Goal: Task Accomplishment & Management: Complete application form

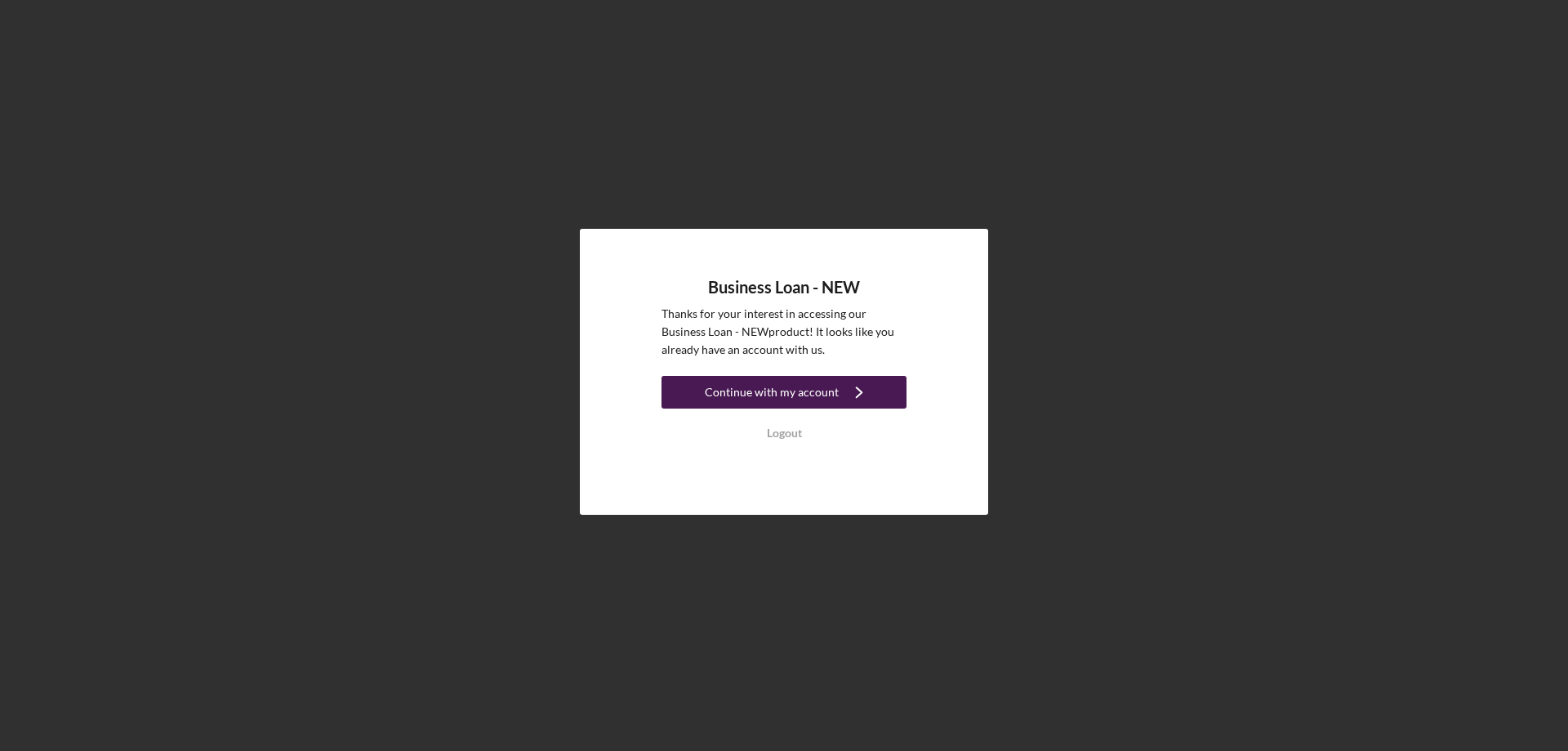
click at [727, 390] on div "Continue with my account" at bounding box center [772, 391] width 134 height 33
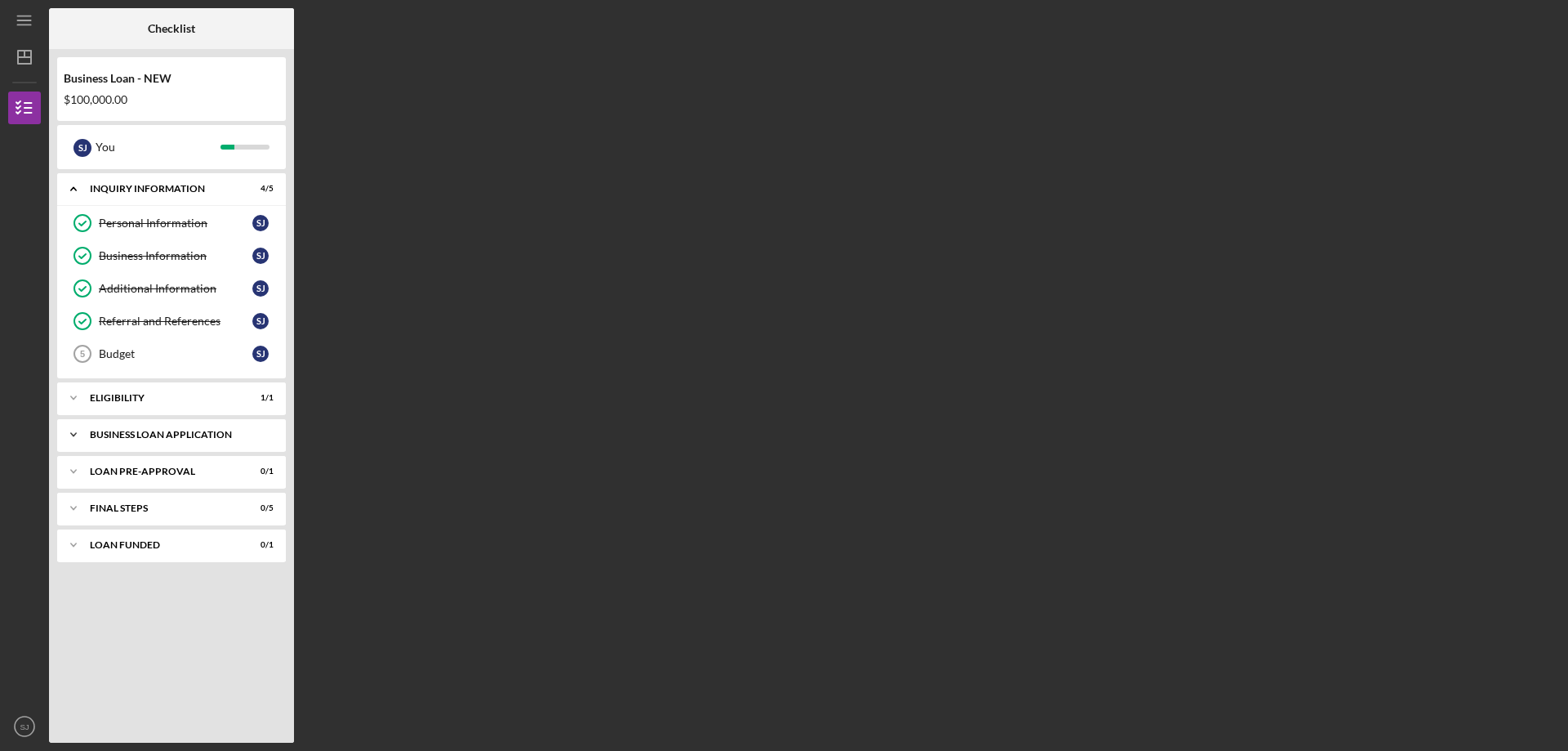
click at [167, 430] on div "BUSINESS LOAN APPLICATION" at bounding box center [177, 434] width 176 height 9
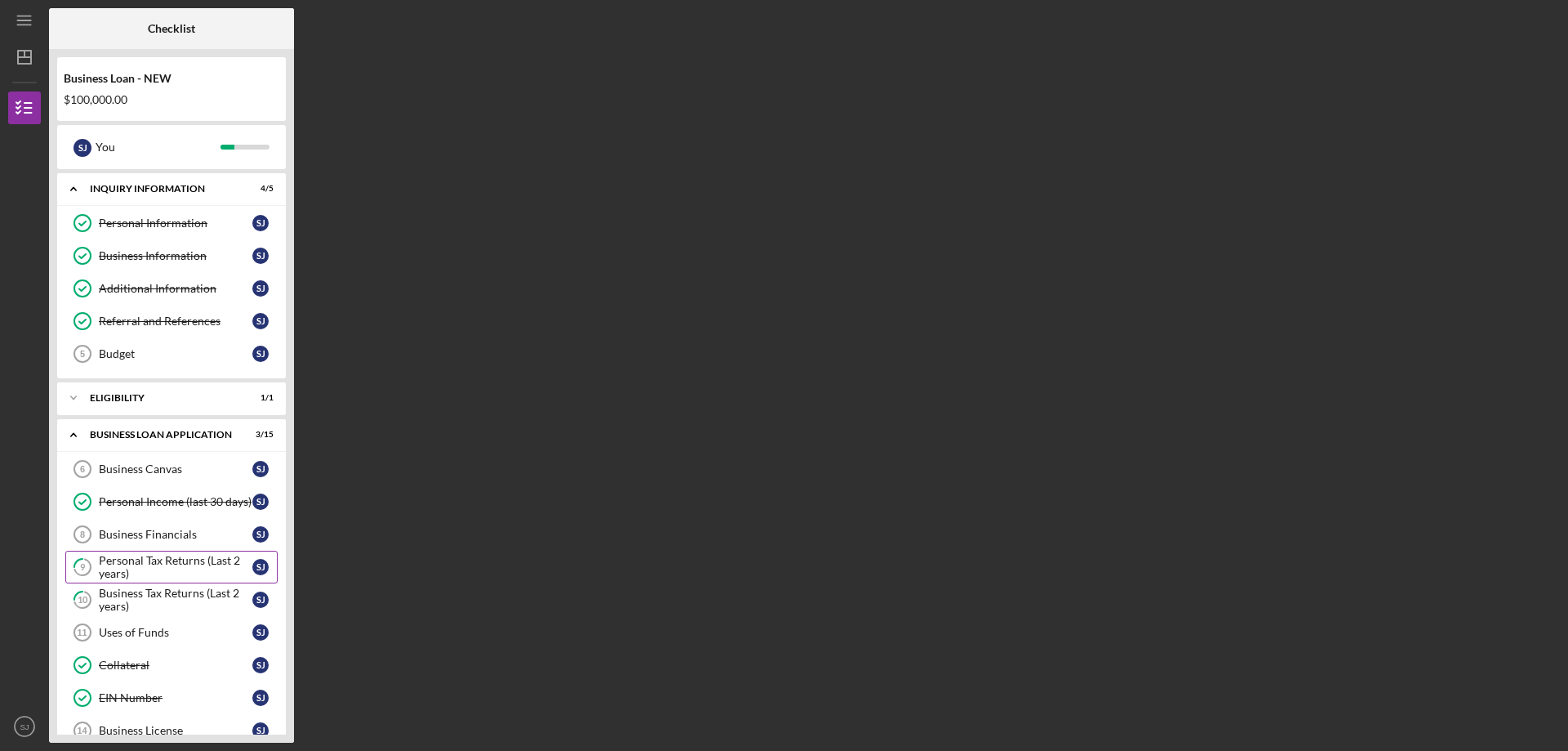
click at [215, 561] on div "Personal Tax Returns (Last 2 years)" at bounding box center [175, 567] width 153 height 26
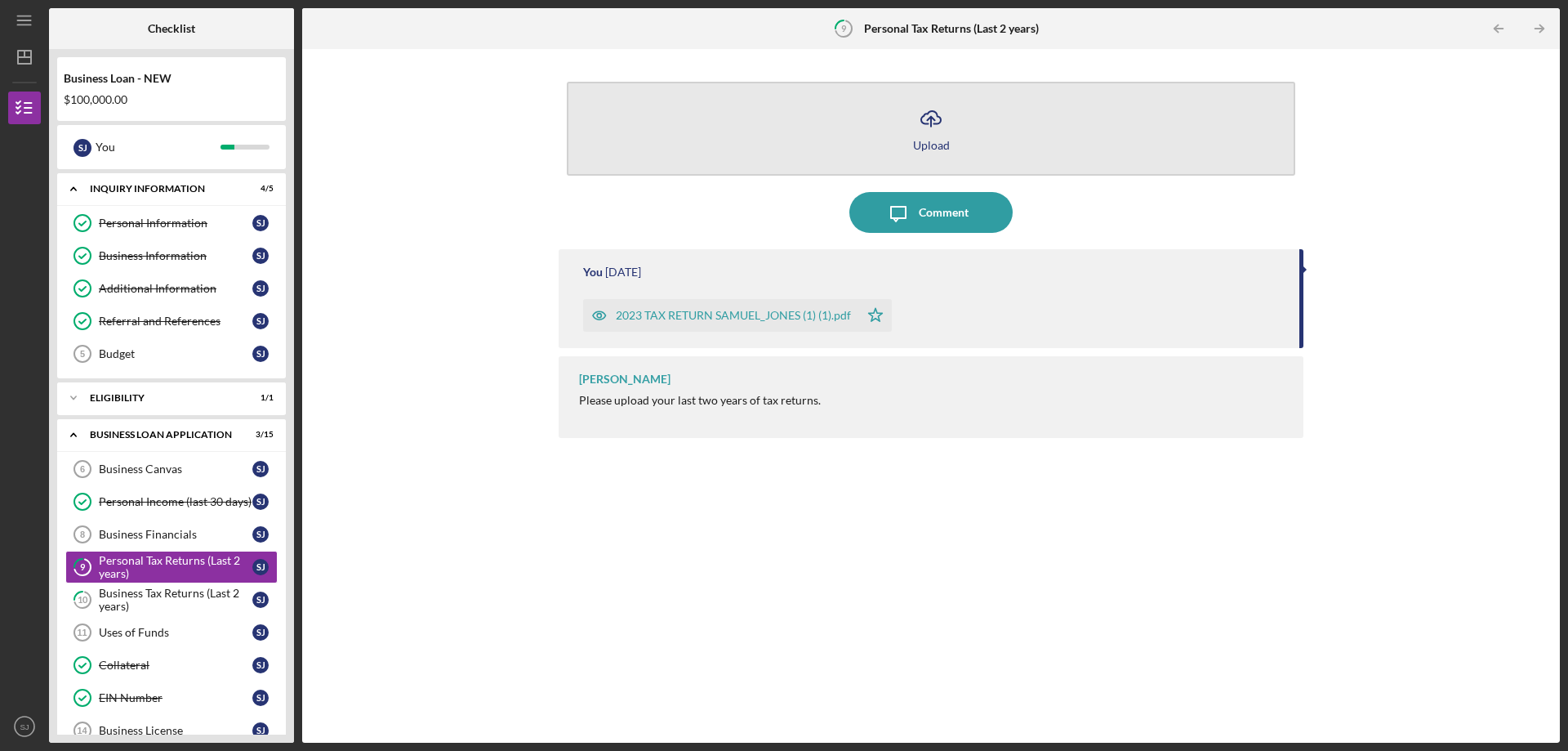
click at [929, 137] on button "Icon/Upload Upload" at bounding box center [931, 129] width 728 height 94
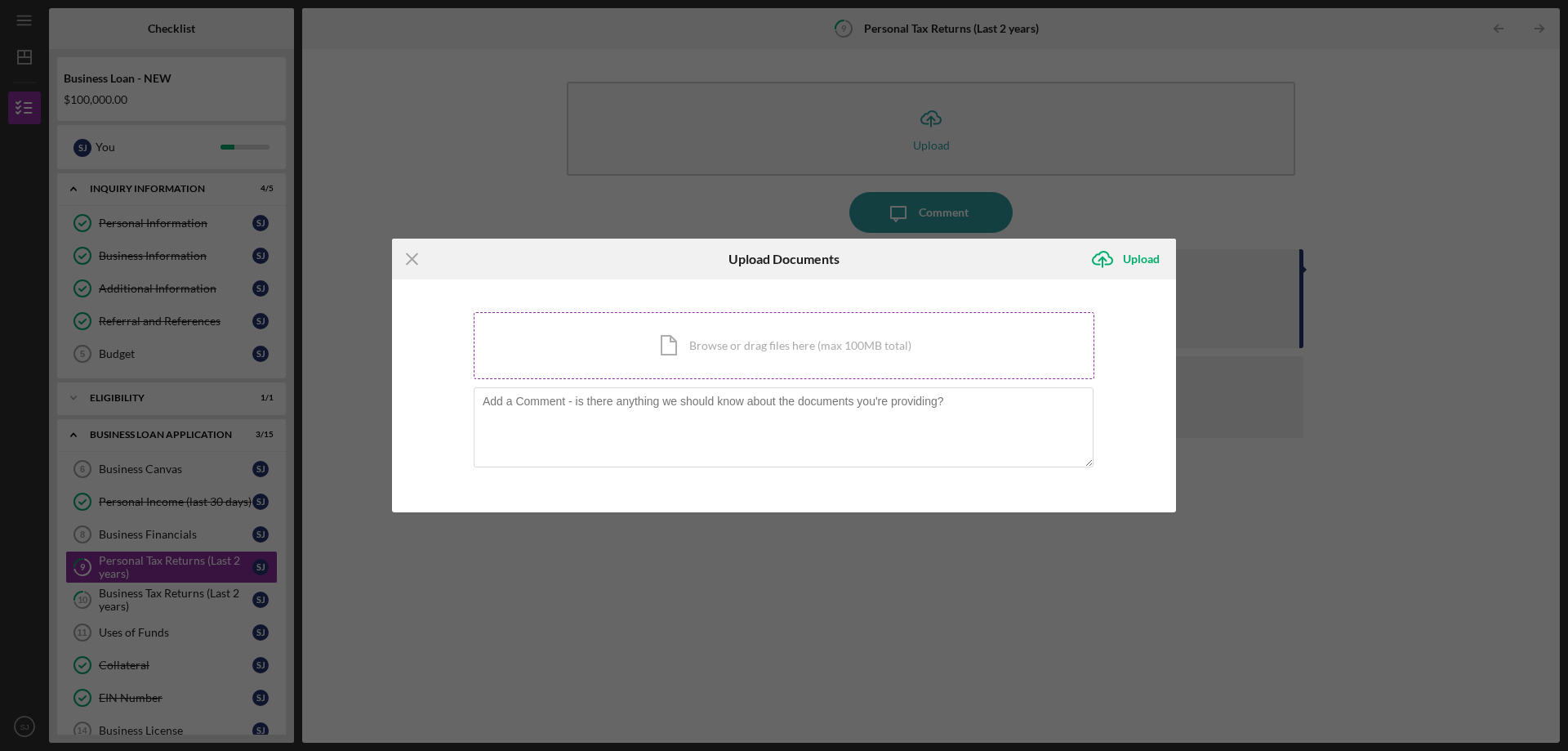
click at [746, 351] on div "Icon/Document Browse or drag files here (max 100MB total) Tap to choose files o…" at bounding box center [784, 345] width 621 height 67
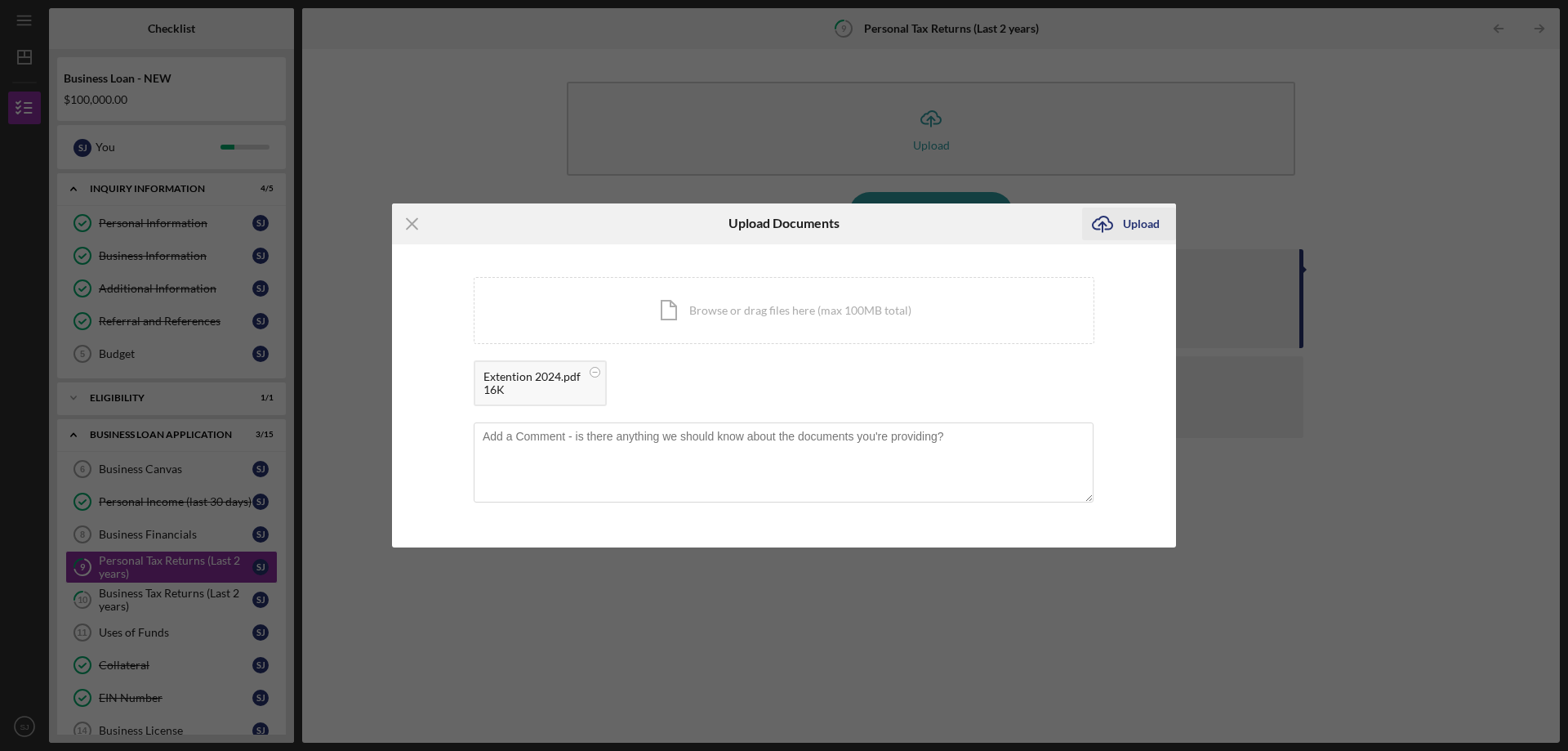
click at [1144, 226] on div "Upload" at bounding box center [1141, 223] width 37 height 33
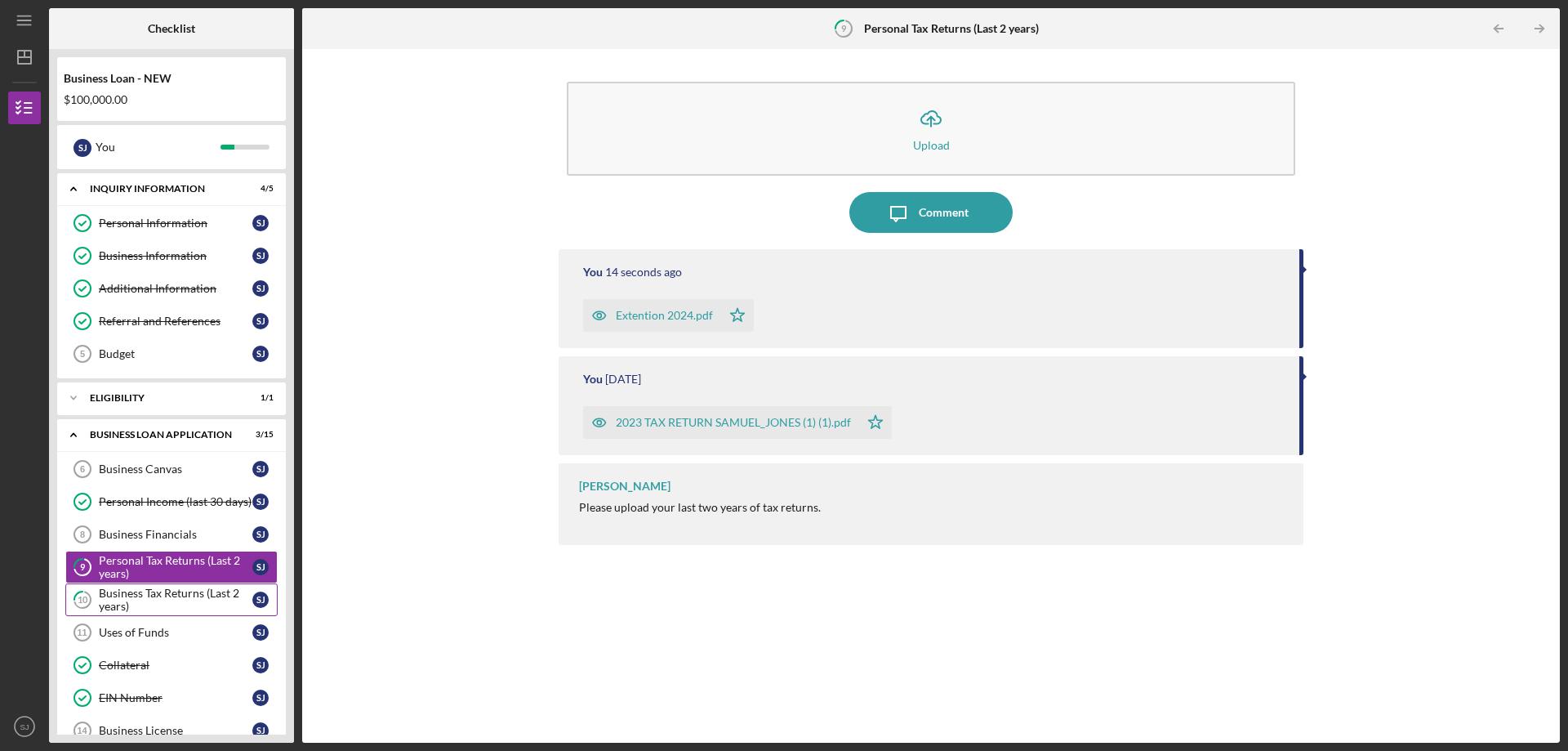
click at [159, 584] on link "10 Business Tax Returns (Last 2 years) [PERSON_NAME]" at bounding box center [171, 599] width 213 height 33
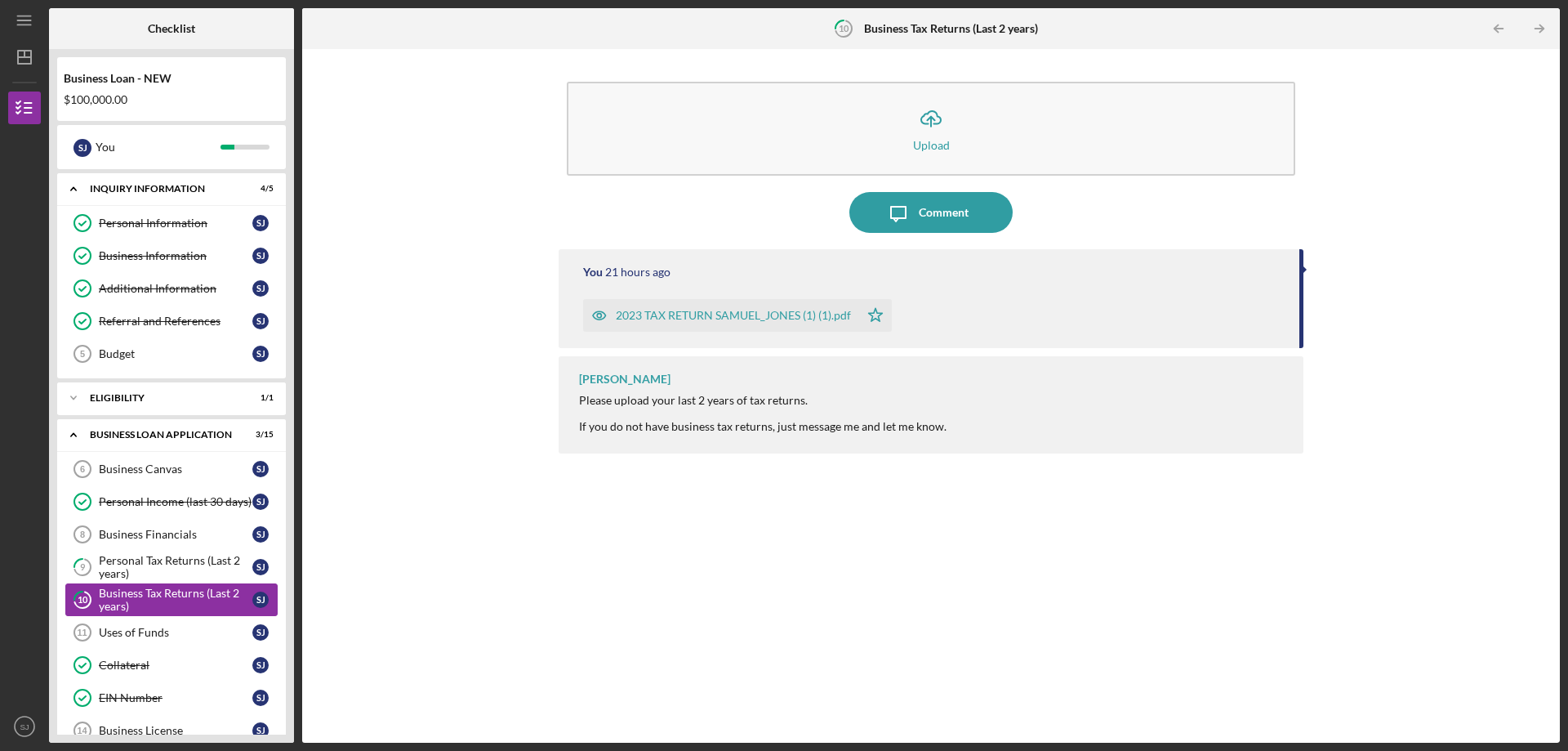
click at [159, 584] on link "10 Business Tax Returns (Last 2 years) [PERSON_NAME]" at bounding box center [171, 599] width 213 height 33
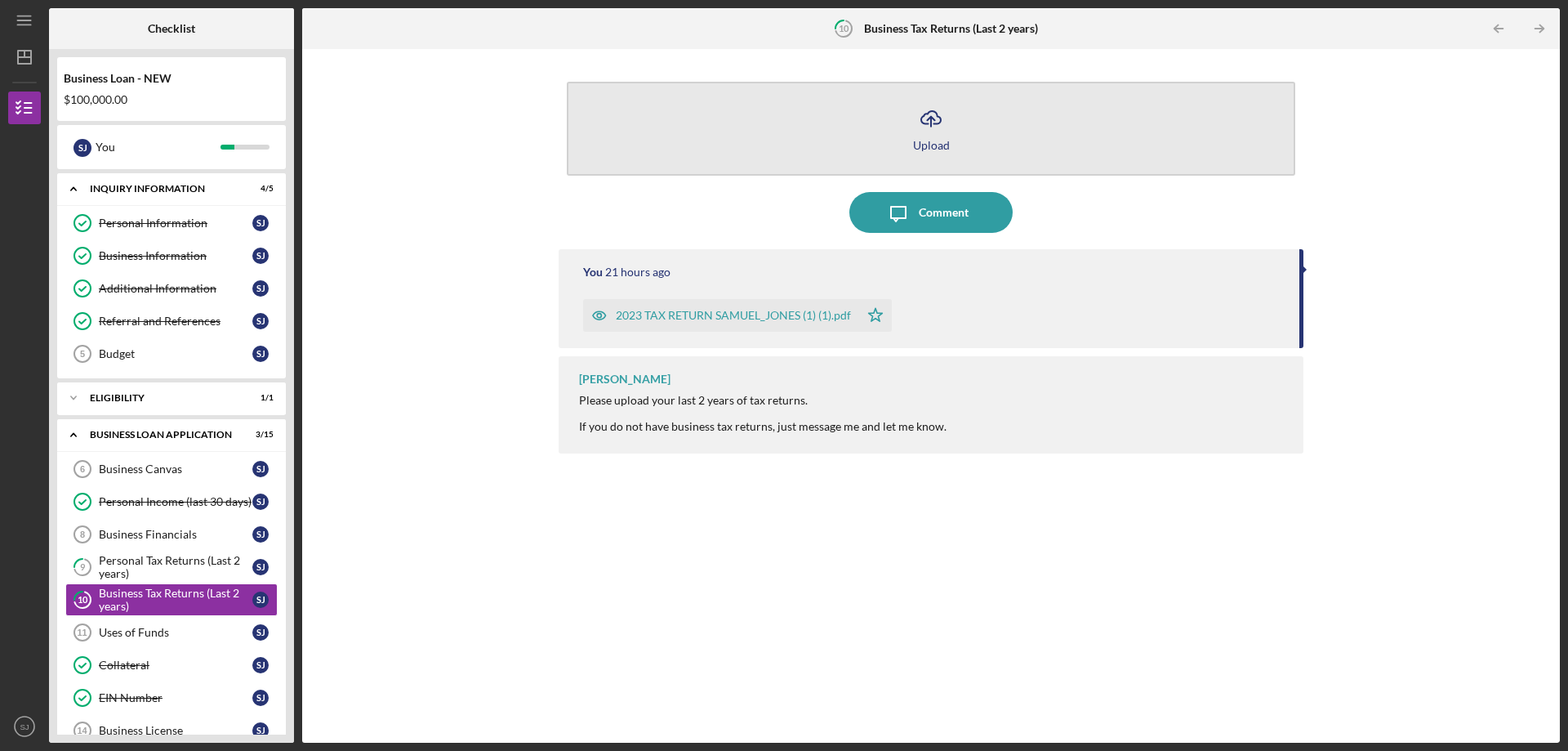
click at [930, 132] on icon "Icon/Upload" at bounding box center [931, 118] width 40 height 40
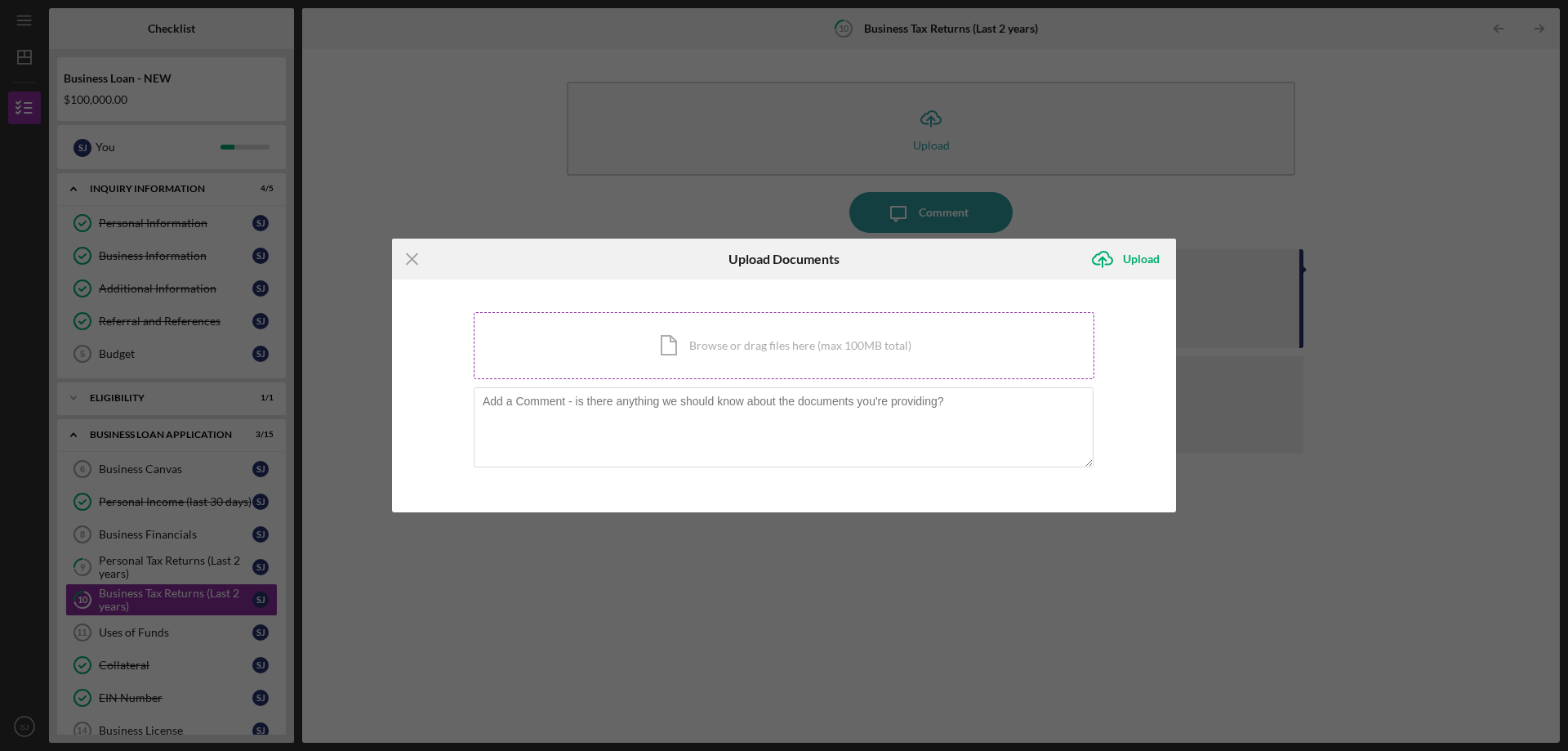
click at [810, 345] on div "Icon/Document Browse or drag files here (max 100MB total) Tap to choose files o…" at bounding box center [784, 345] width 621 height 67
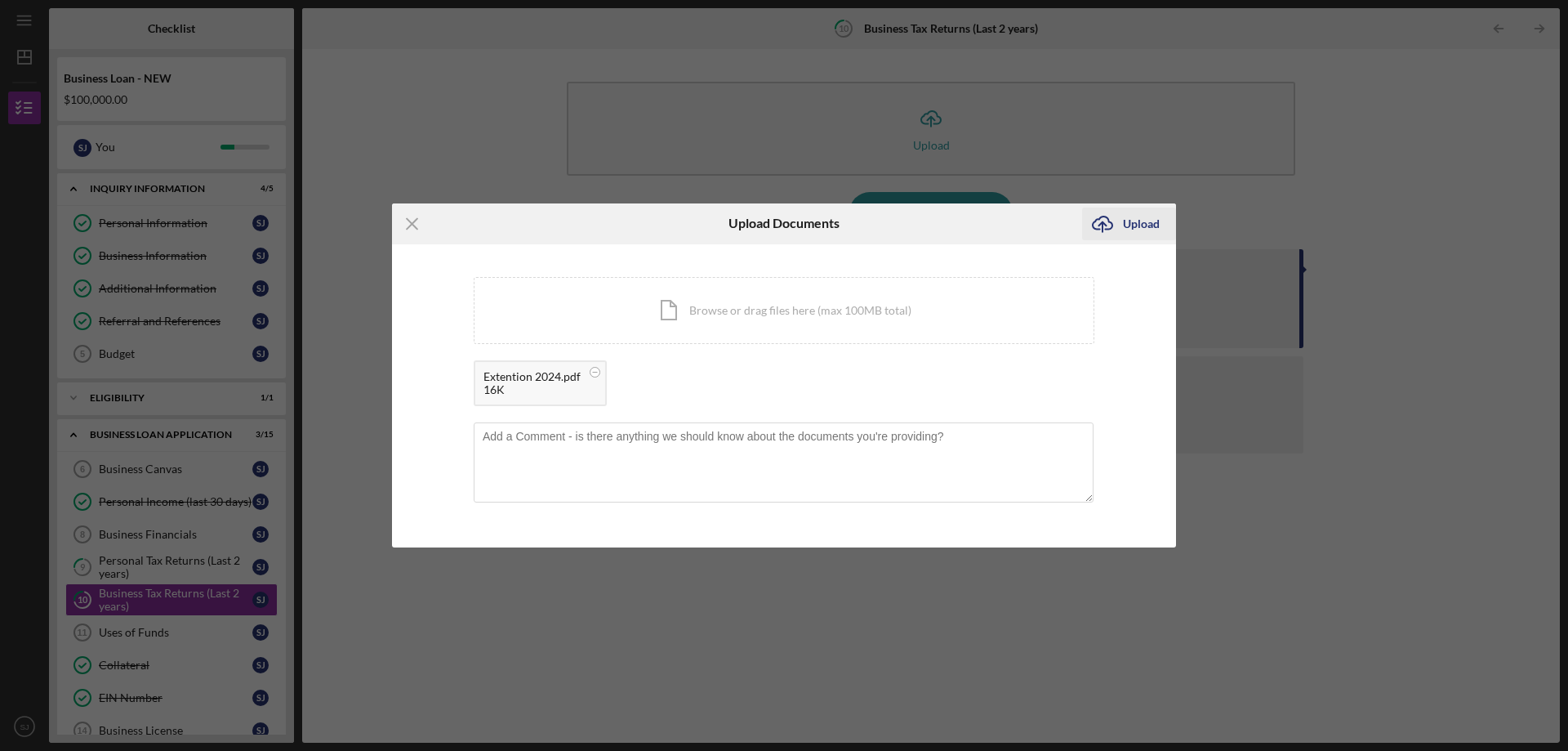
click at [1137, 225] on div "Upload" at bounding box center [1141, 223] width 37 height 33
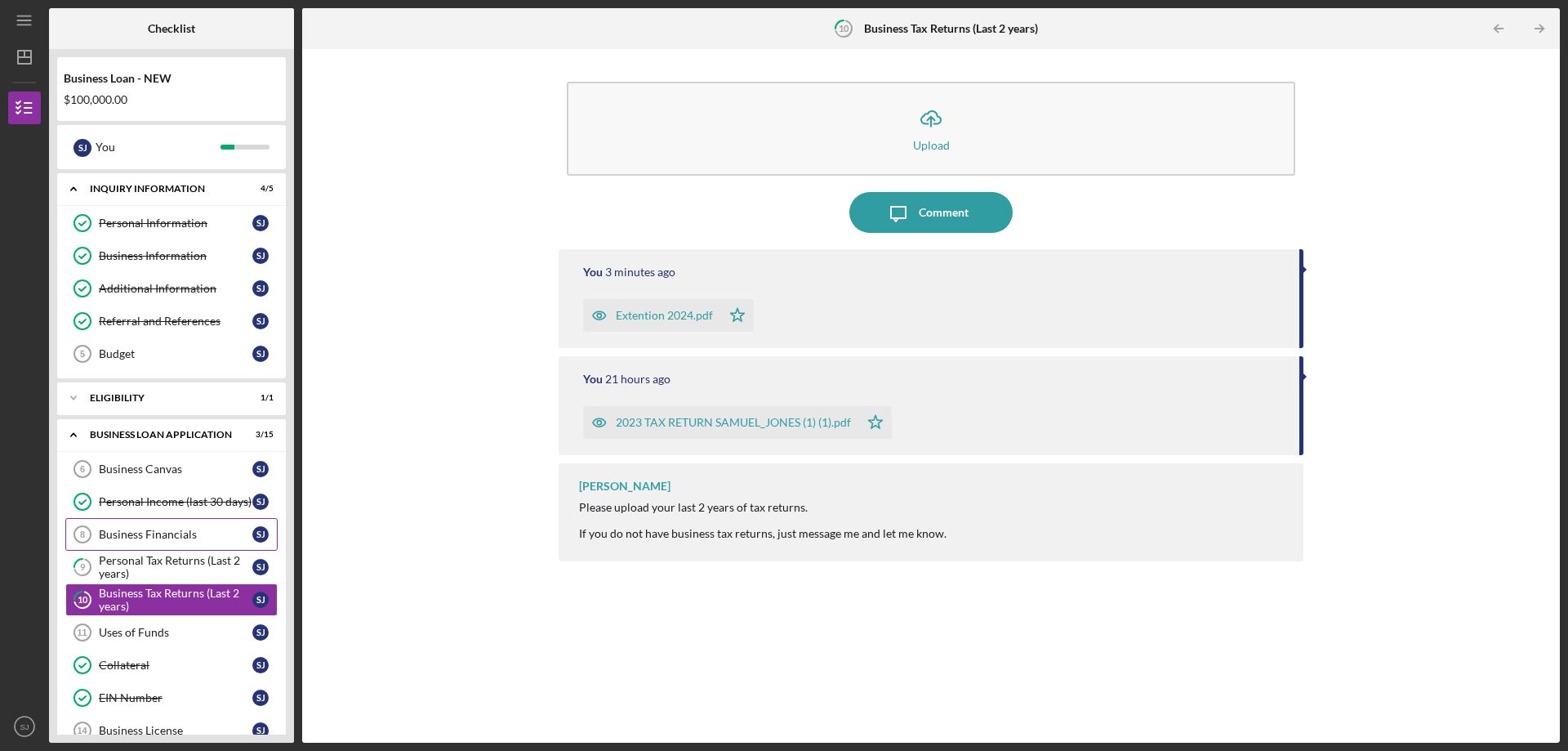
click at [142, 533] on div "Business Financials" at bounding box center [175, 535] width 153 height 13
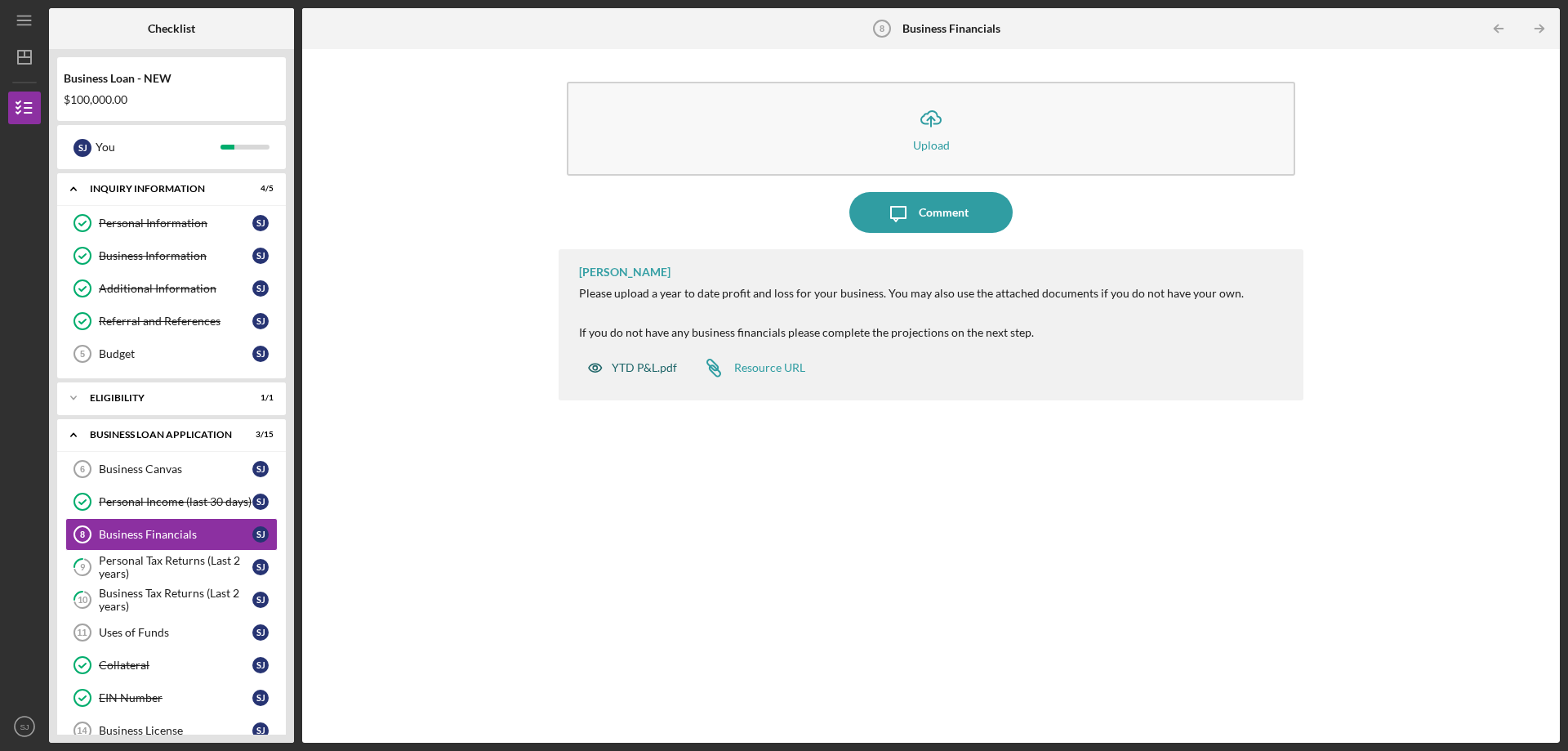
click at [646, 364] on div "YTD P&L.pdf" at bounding box center [644, 368] width 65 height 13
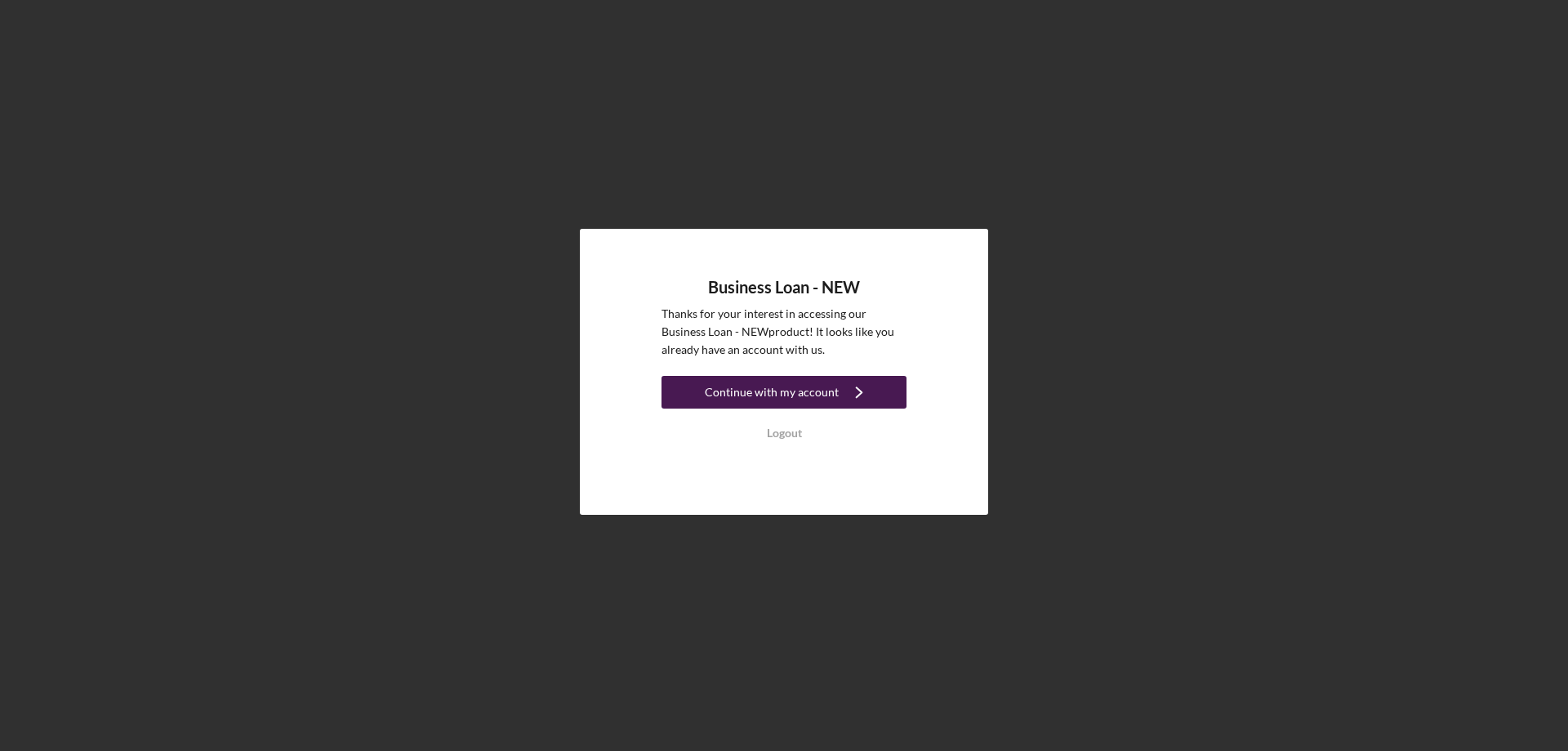
click at [756, 382] on div "Continue with my account" at bounding box center [772, 391] width 134 height 33
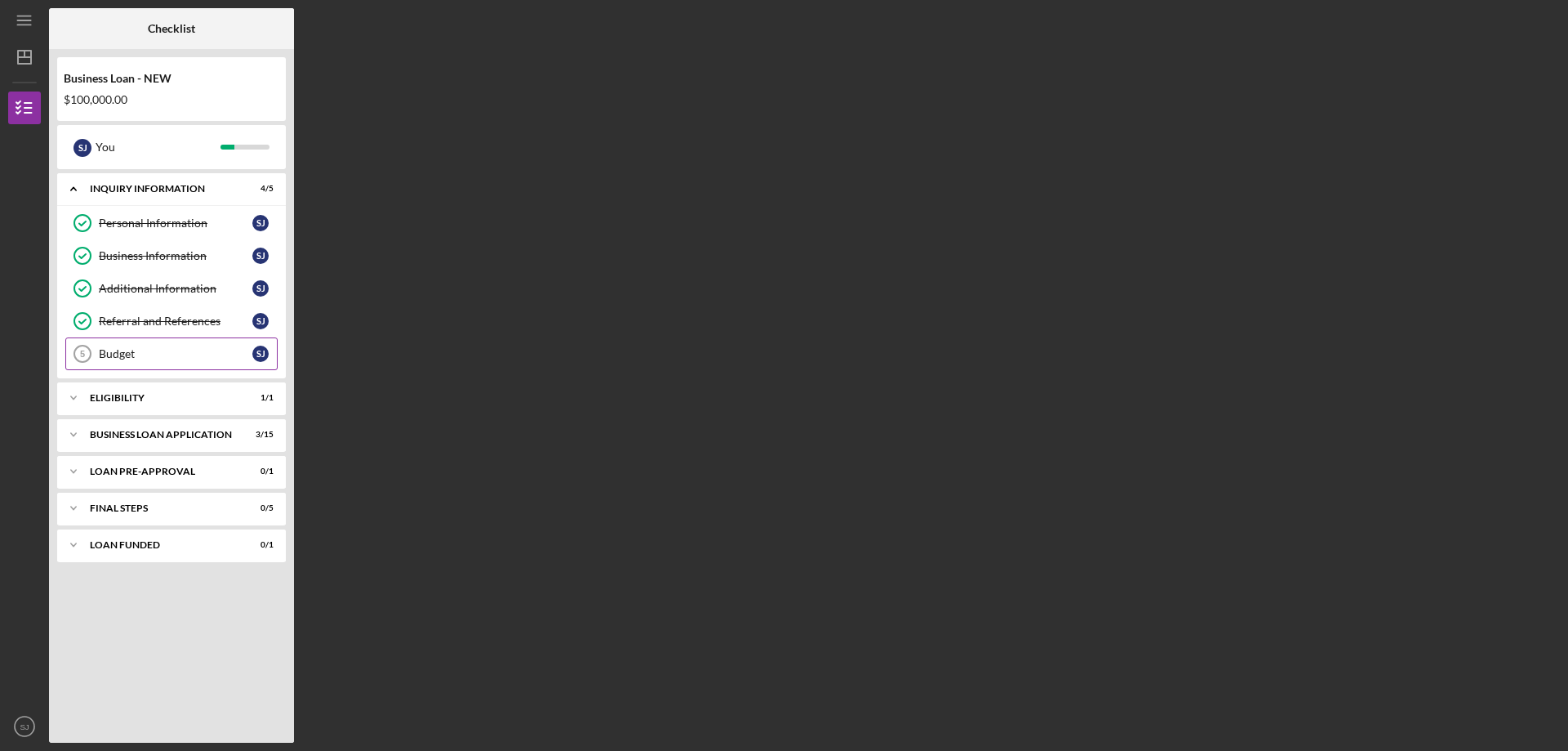
click at [118, 349] on div "Budget" at bounding box center [175, 354] width 153 height 13
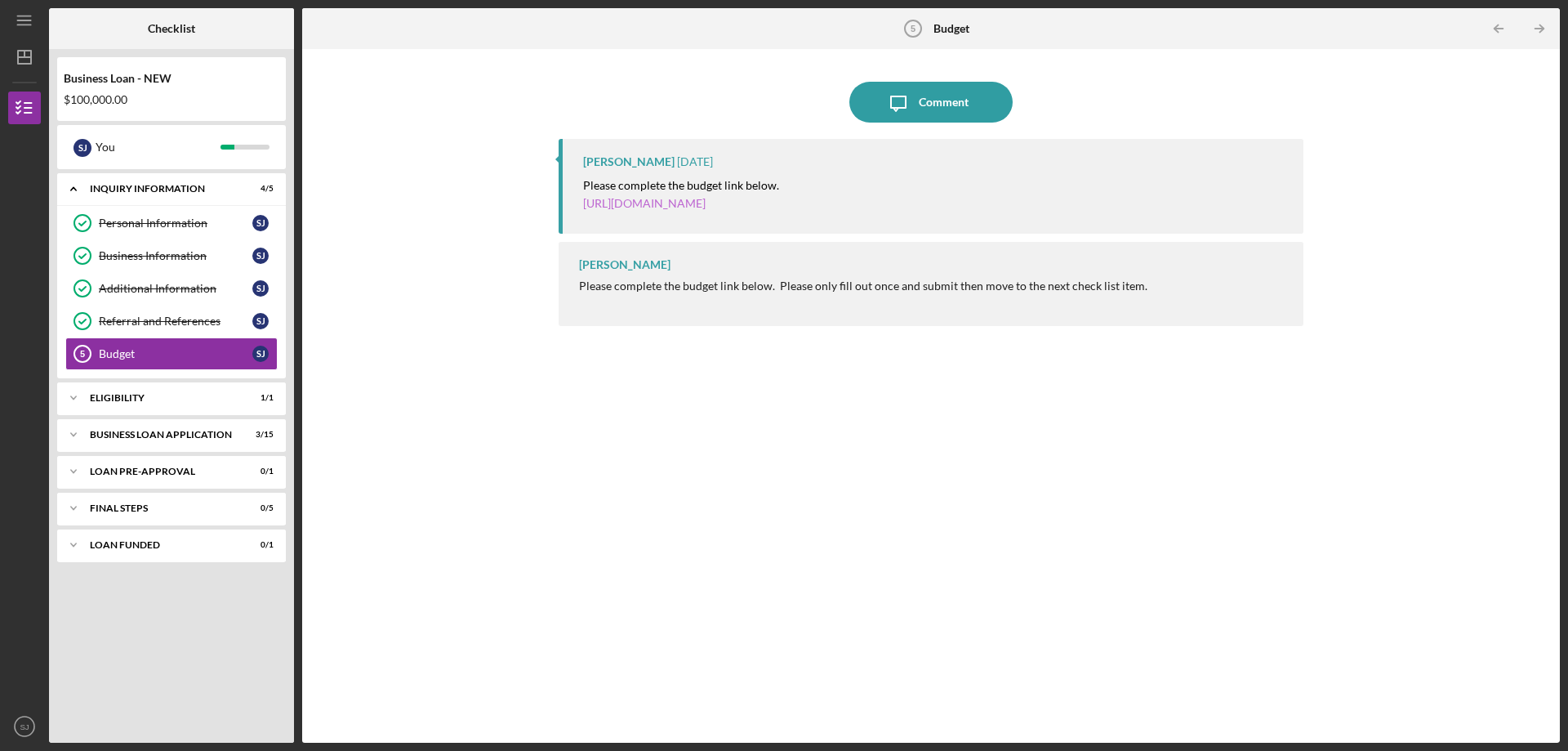
click at [706, 204] on link "https://justinepetersen.tfaforms.net/21?serviceID=a1gPC00000AHW7N" at bounding box center [645, 202] width 122 height 14
click at [235, 433] on div "BUSINESS LOAN APPLICATION" at bounding box center [177, 434] width 176 height 9
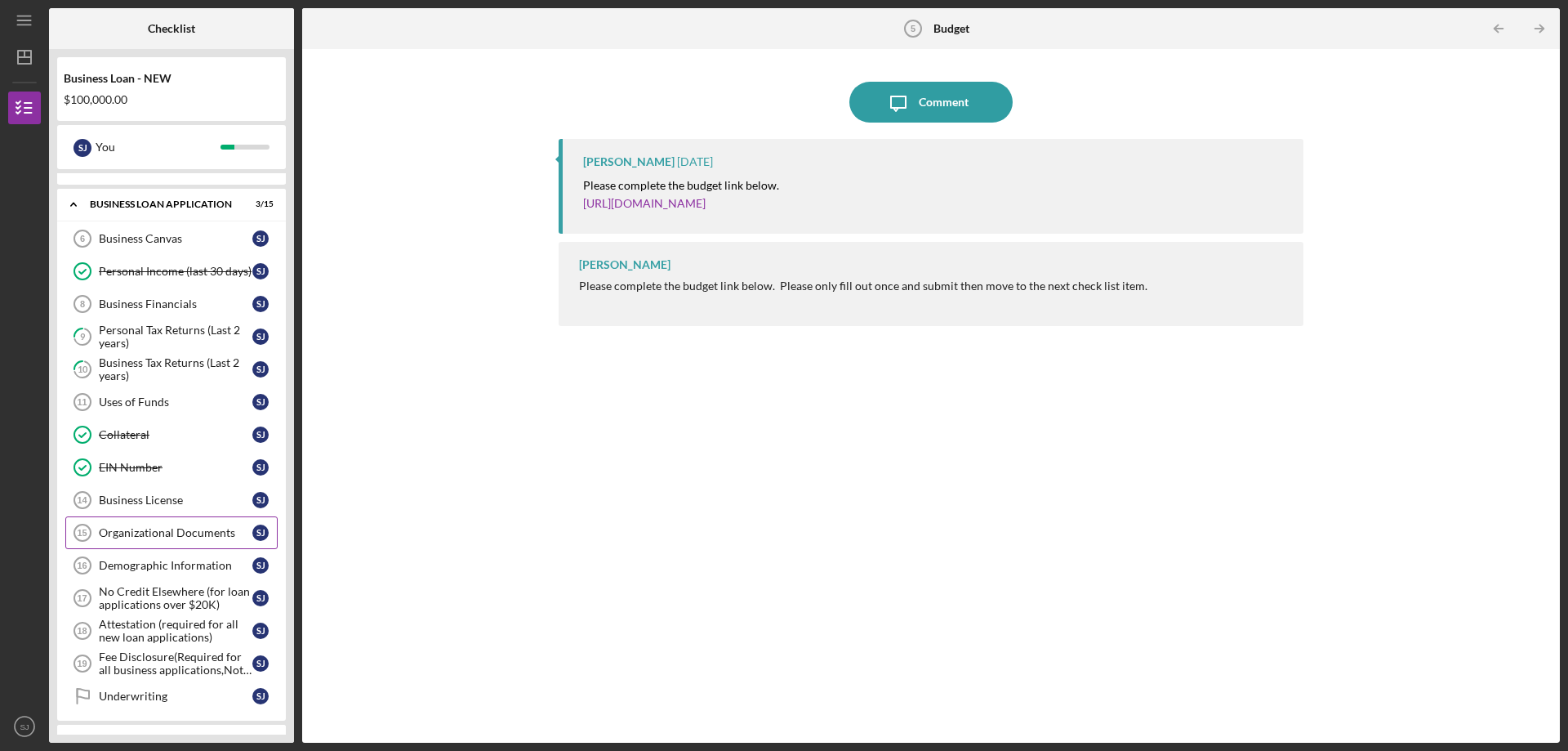
scroll to position [327, 0]
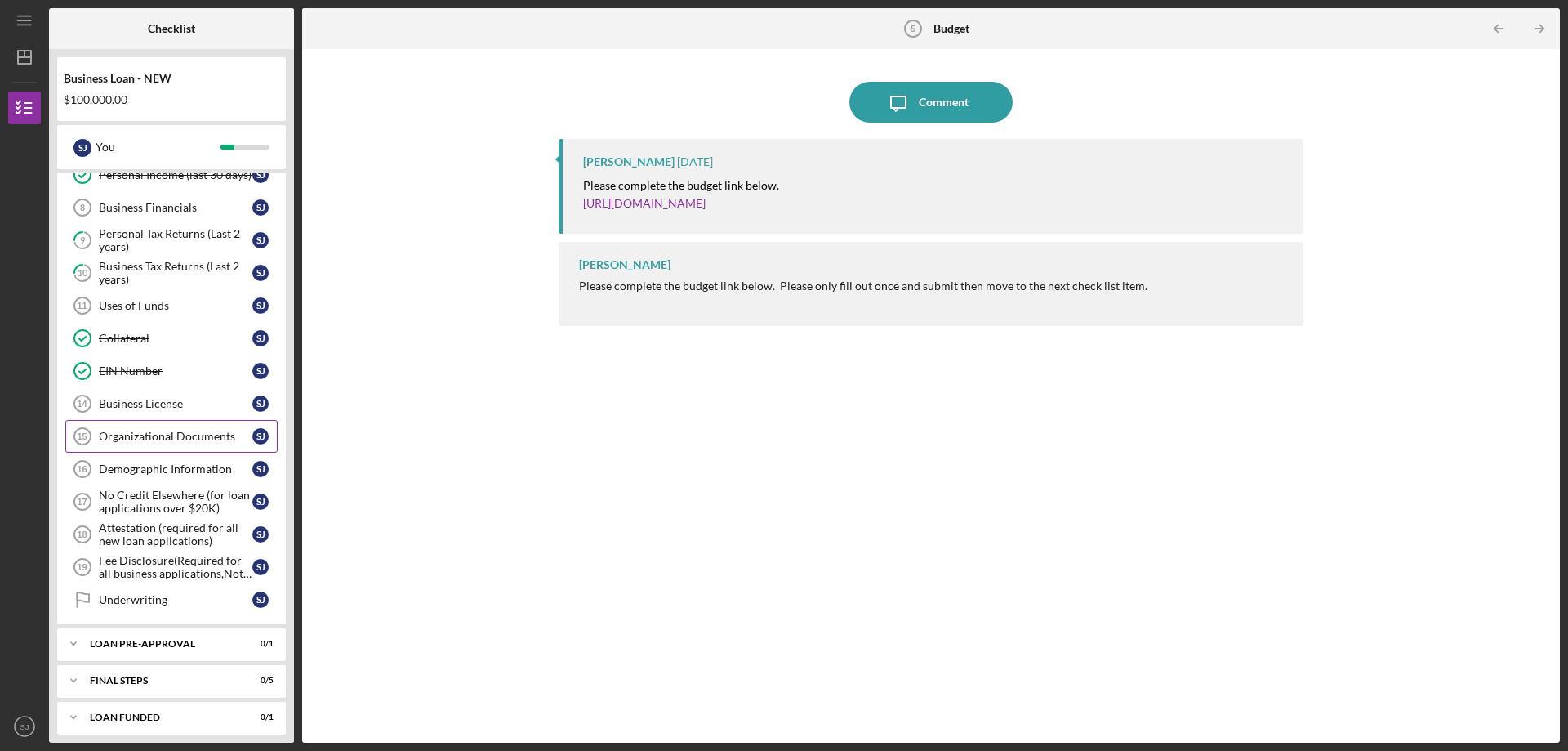
click at [161, 439] on div "Organizational Documents" at bounding box center [175, 436] width 153 height 13
